Goal: Task Accomplishment & Management: Manage account settings

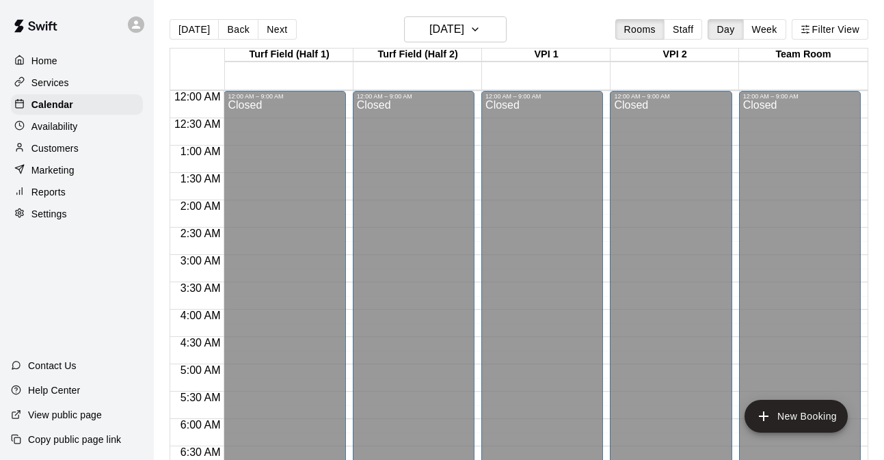
scroll to position [688, 0]
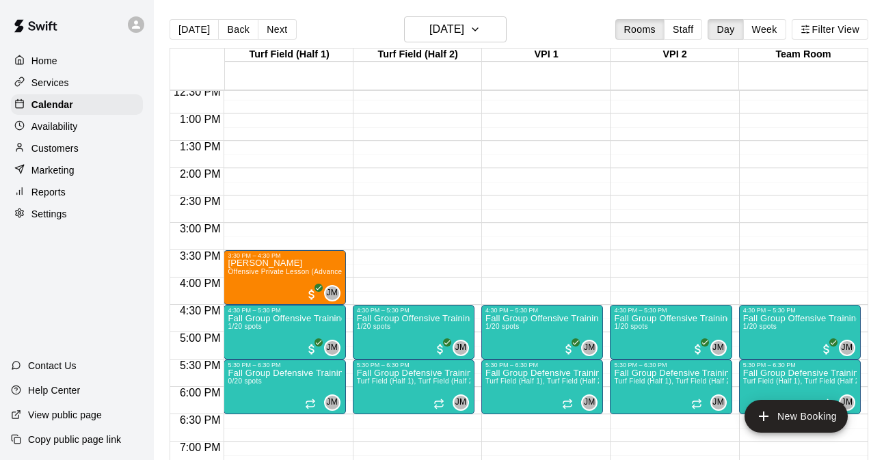
click at [72, 74] on div "Services" at bounding box center [77, 82] width 132 height 21
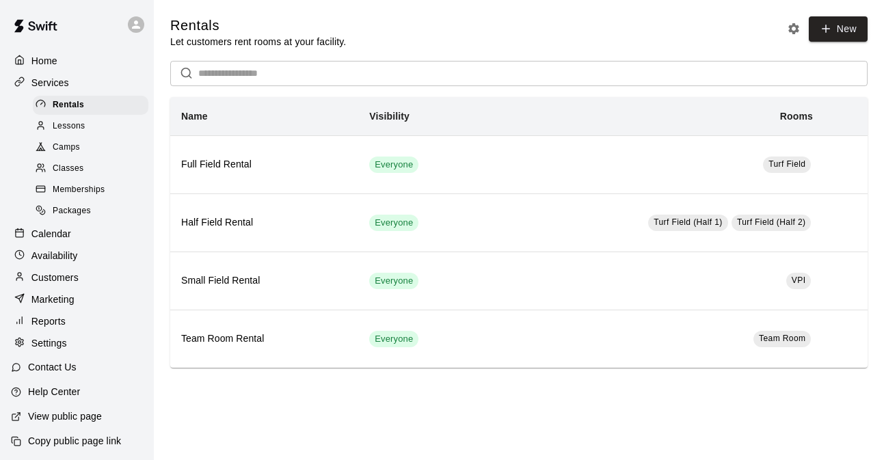
click at [86, 162] on div "Classes" at bounding box center [90, 168] width 115 height 19
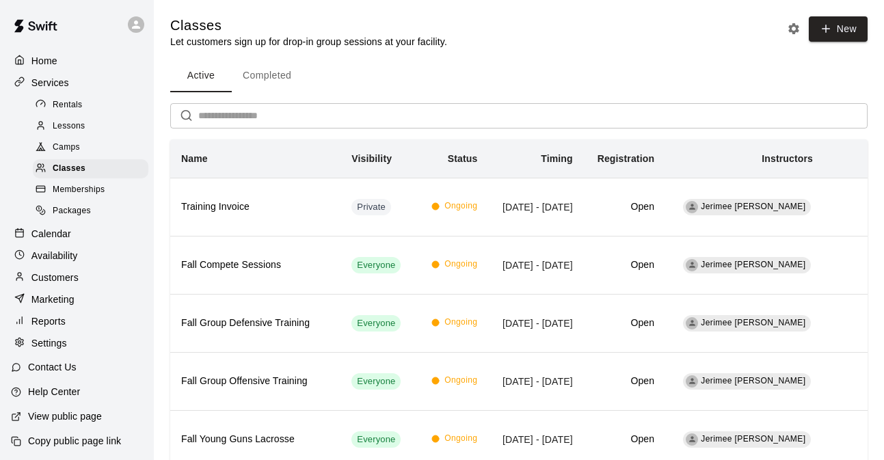
click at [81, 190] on span "Memberships" at bounding box center [79, 190] width 52 height 14
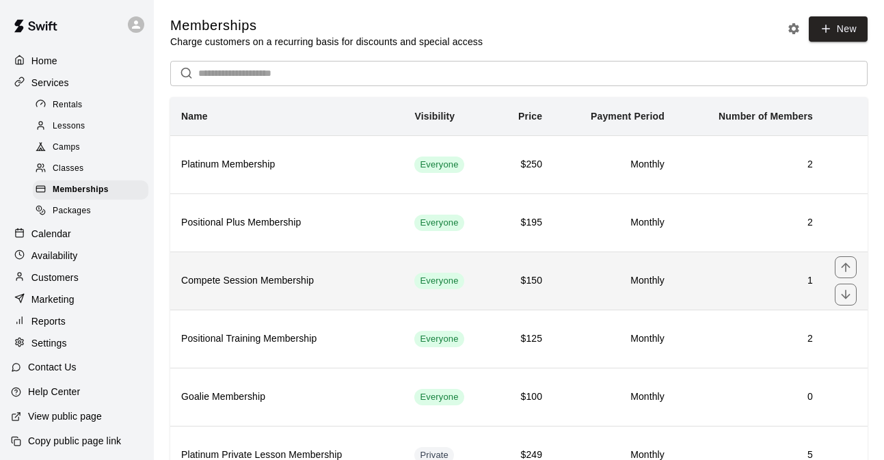
click at [338, 286] on h6 "Compete Session Membership" at bounding box center [286, 280] width 211 height 15
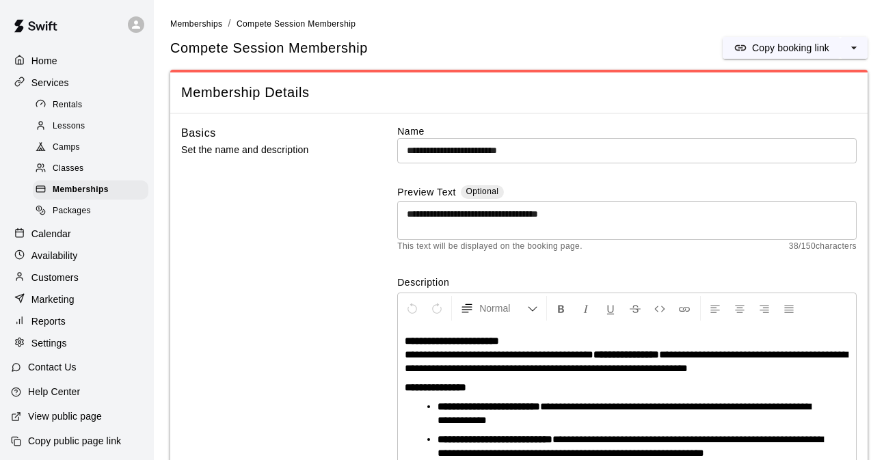
click at [209, 27] on span "Memberships" at bounding box center [196, 24] width 52 height 10
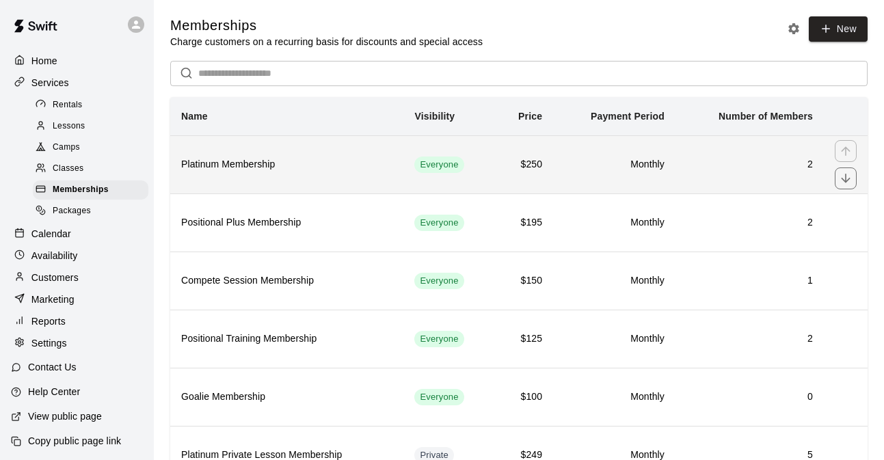
click at [325, 163] on h6 "Platinum Membership" at bounding box center [286, 164] width 211 height 15
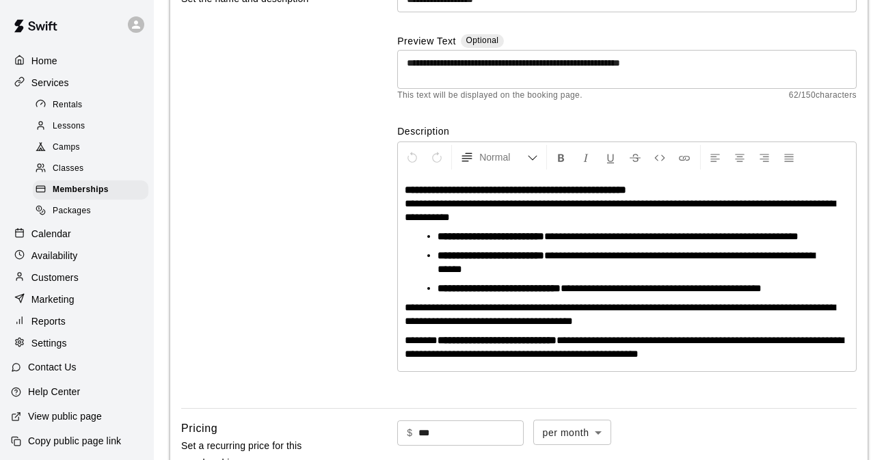
scroll to position [152, 0]
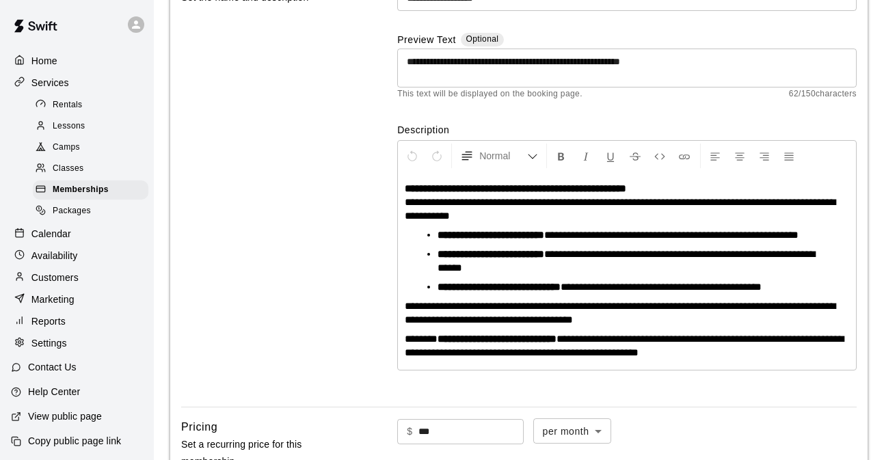
click at [635, 233] on span "**********" at bounding box center [671, 235] width 254 height 10
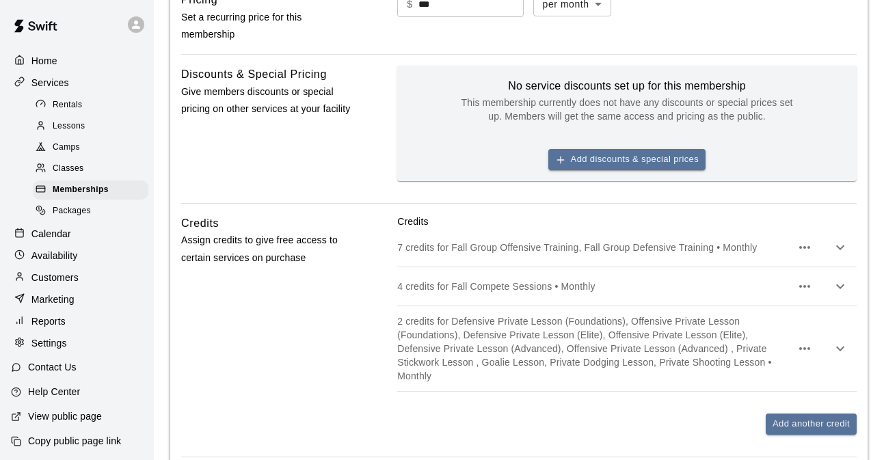
scroll to position [1026, 0]
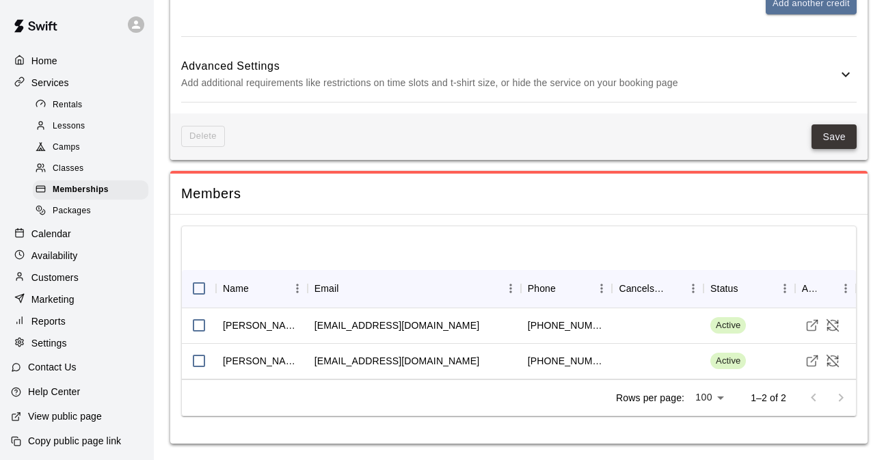
click at [835, 141] on button "Save" at bounding box center [833, 136] width 45 height 25
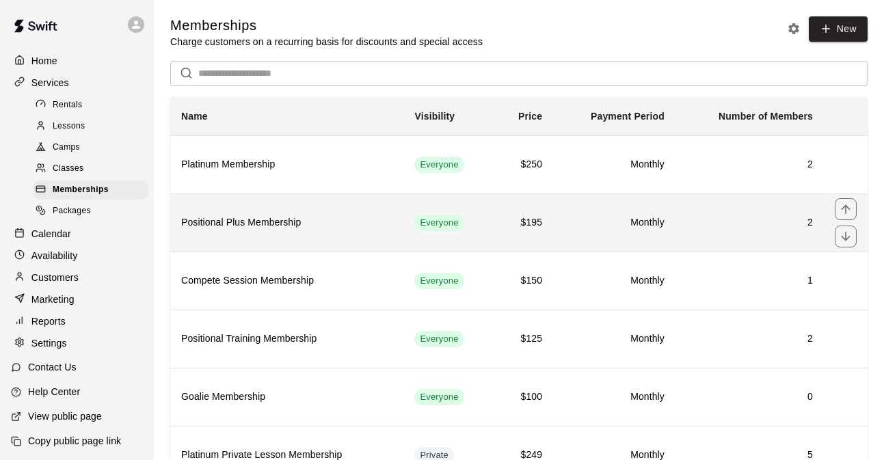
click at [318, 229] on h6 "Positional Plus Membership" at bounding box center [286, 222] width 211 height 15
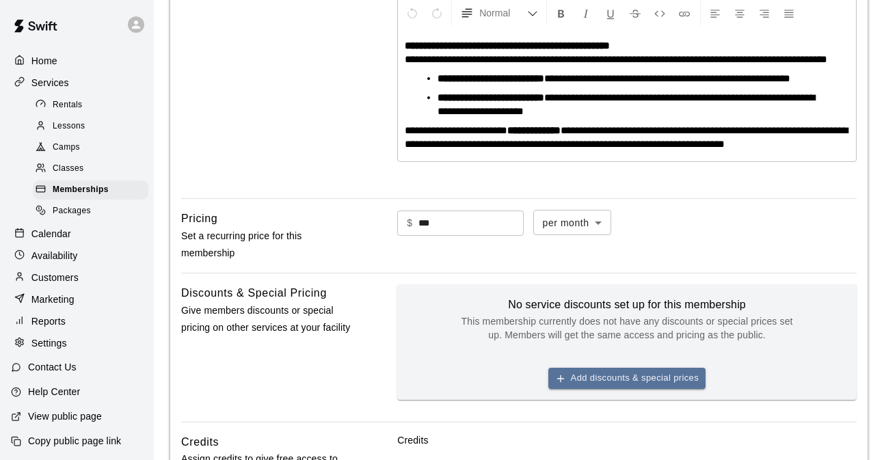
scroll to position [295, 0]
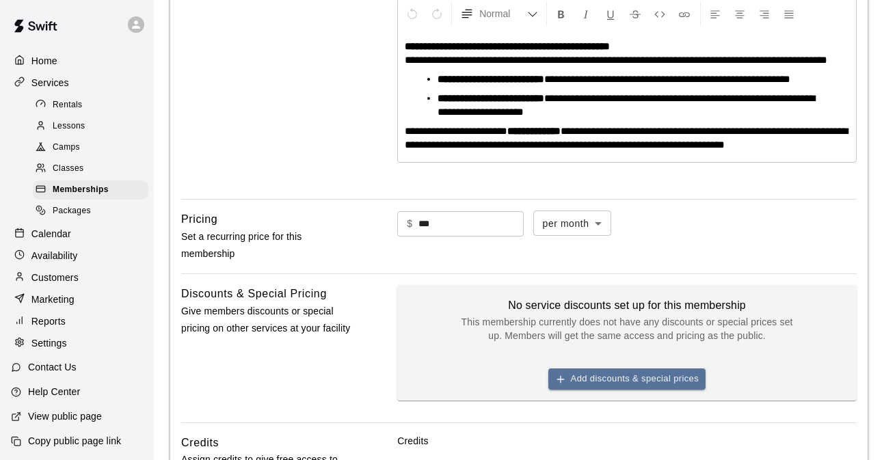
click at [612, 84] on span "**********" at bounding box center [667, 79] width 246 height 10
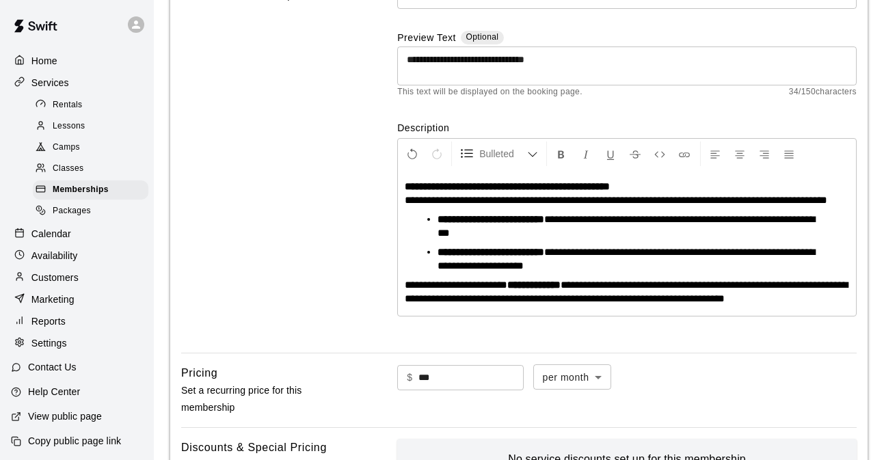
scroll to position [152, 0]
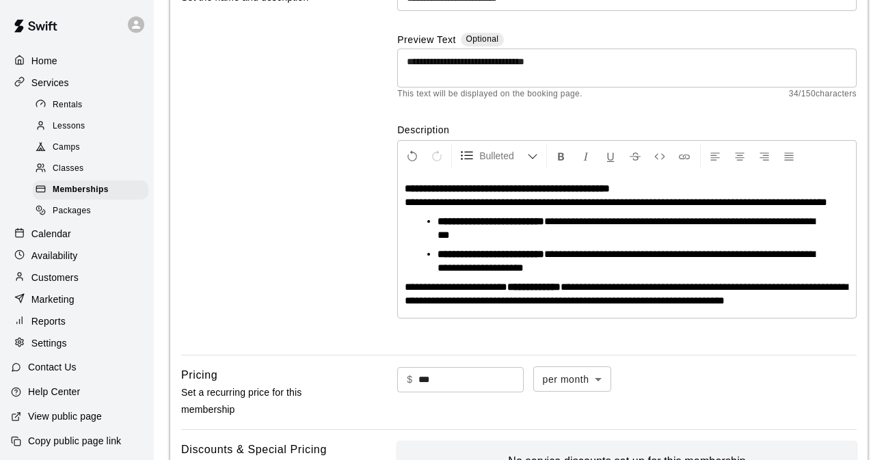
click at [707, 234] on span "**********" at bounding box center [625, 228] width 377 height 24
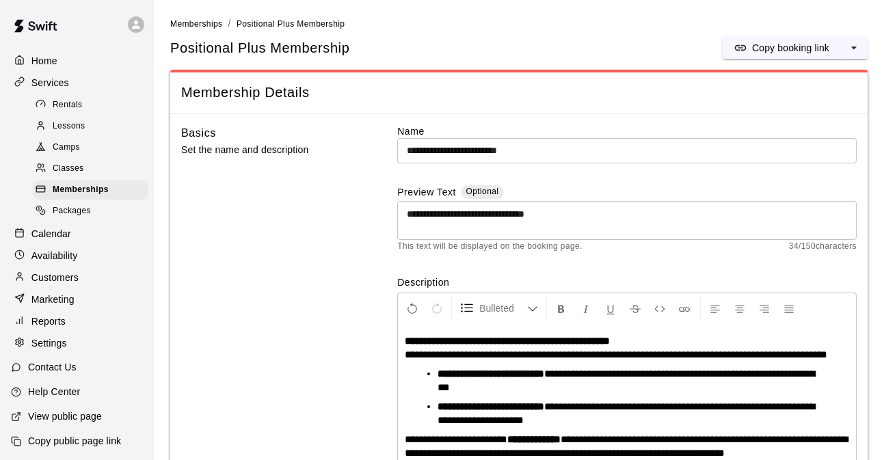
scroll to position [889, 0]
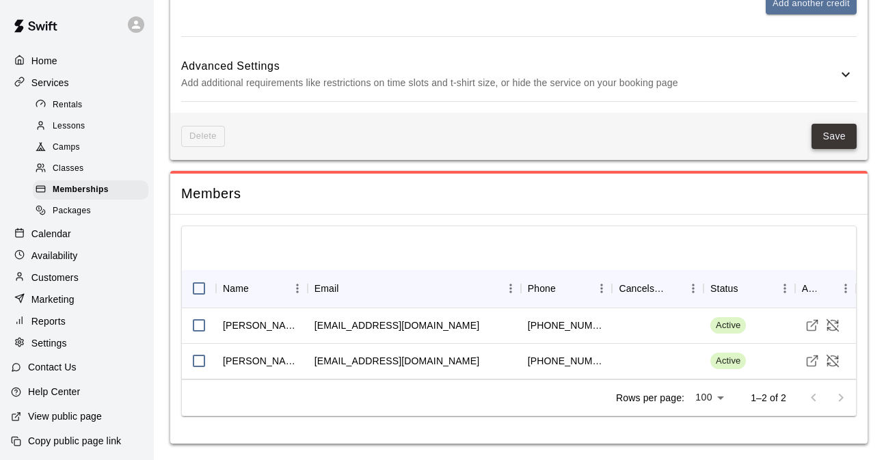
click at [821, 141] on button "Save" at bounding box center [833, 136] width 45 height 25
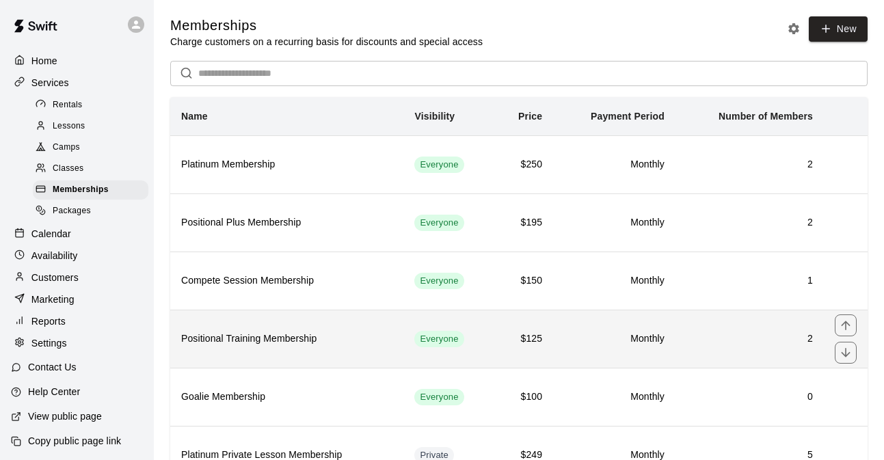
click at [336, 346] on h6 "Positional Training Membership" at bounding box center [286, 338] width 211 height 15
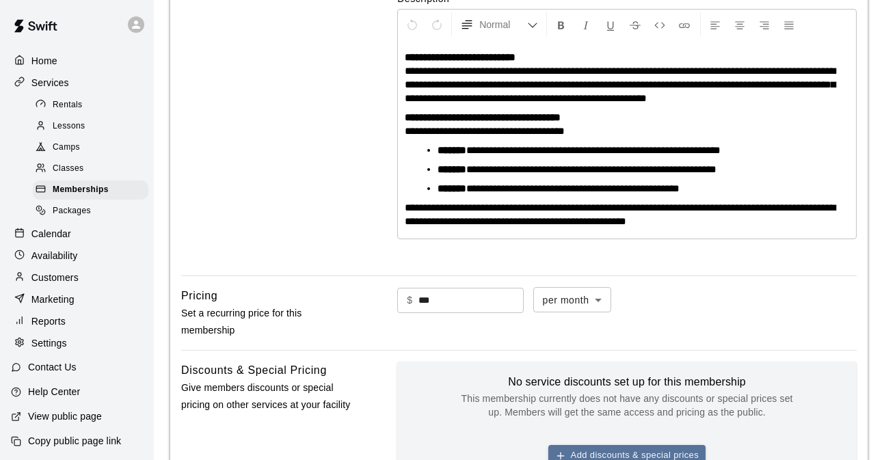
scroll to position [286, 0]
